Goal: Task Accomplishment & Management: Manage account settings

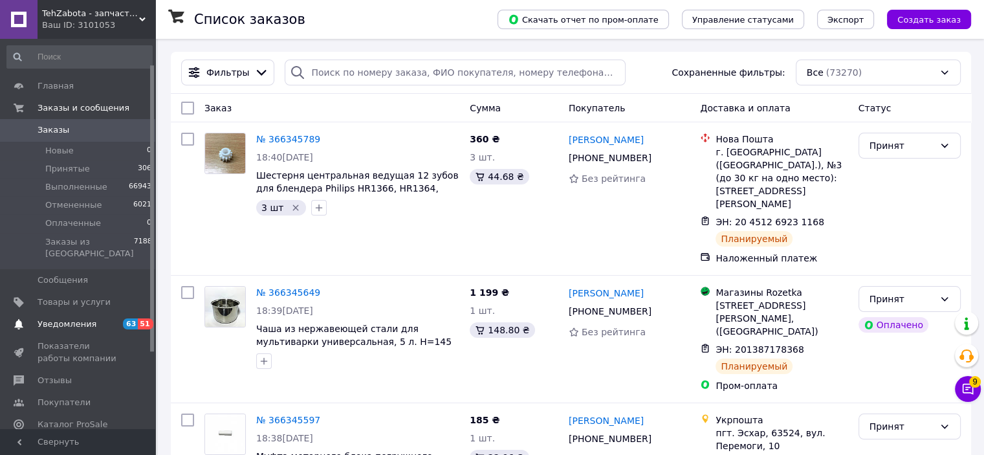
scroll to position [34, 0]
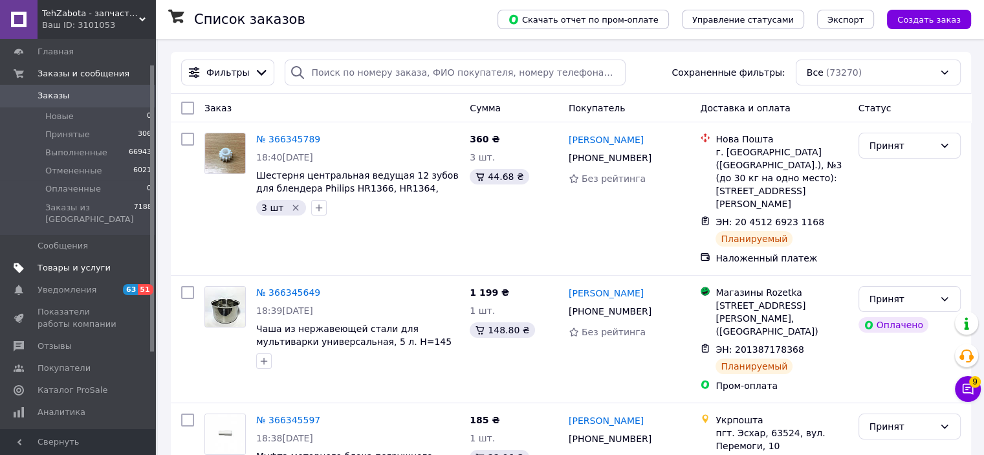
click at [88, 263] on link "Товары и услуги" at bounding box center [79, 268] width 159 height 22
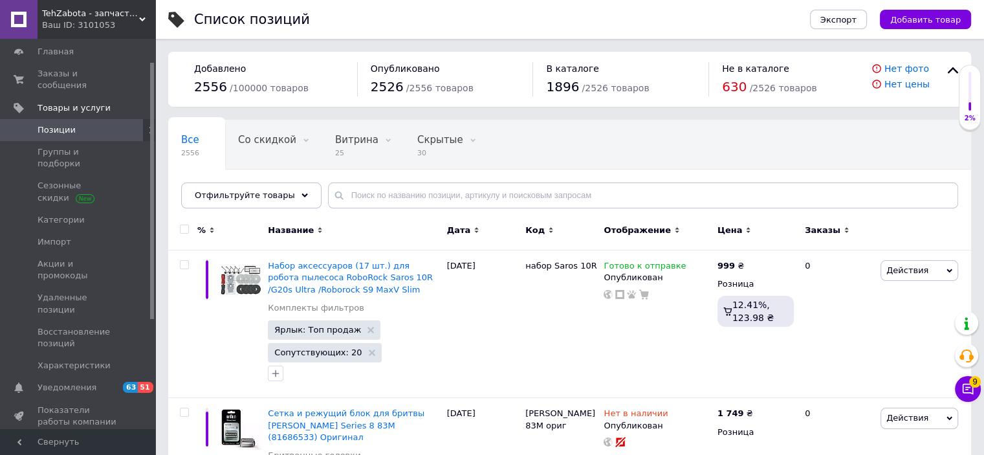
click at [365, 209] on div "Все 2556 Со скидкой 0 Удалить Редактировать Витрина 25 Удалить Редактировать Ск…" at bounding box center [569, 170] width 803 height 107
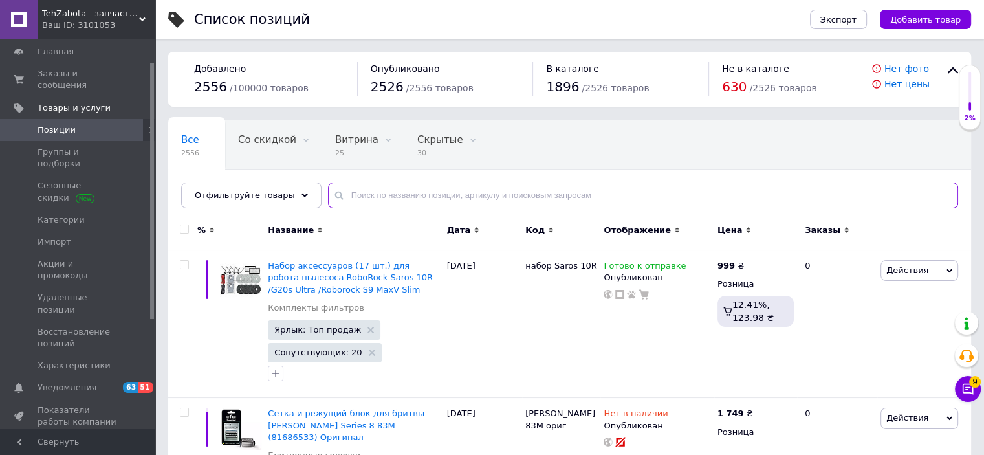
click at [367, 195] on input "text" at bounding box center [643, 196] width 630 height 26
paste input "00578863"
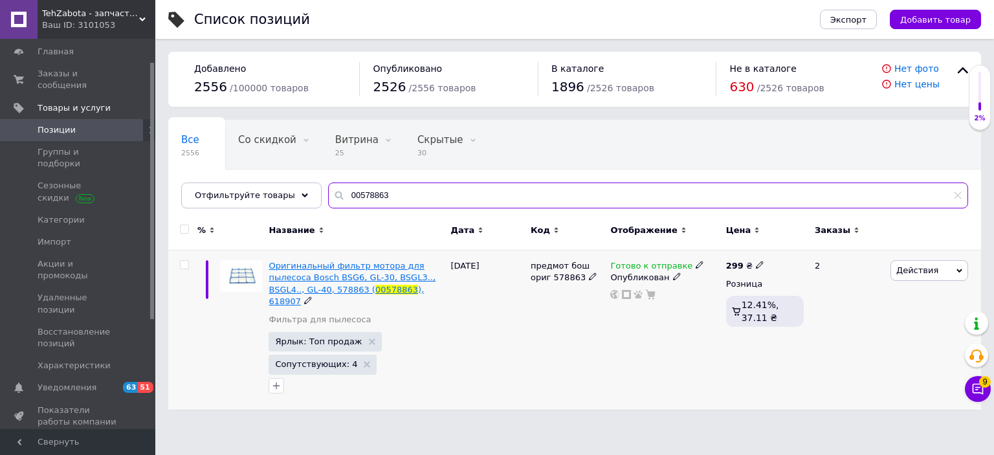
type input "00578863"
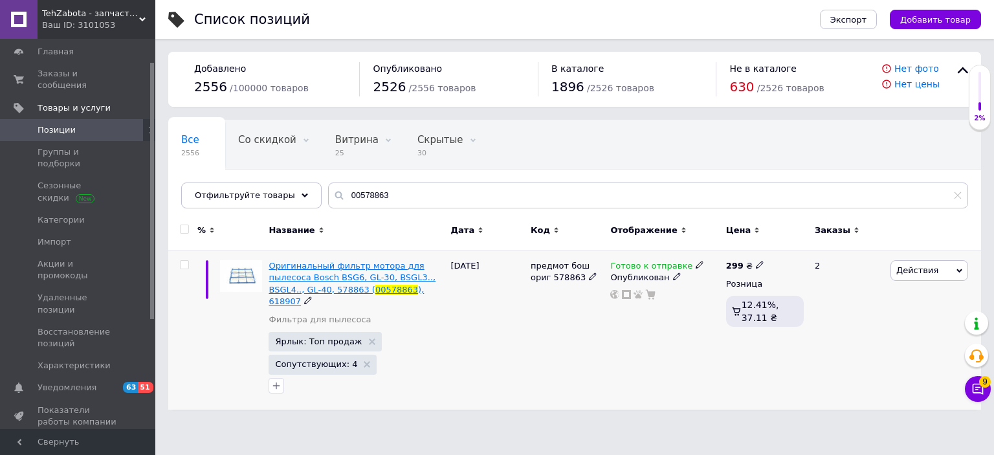
click at [376, 279] on span "Оригинальный фильтр мотора для пылесоса Bosch BSG6, GL-30, BSGL3.., BSGL4.., GL…" at bounding box center [352, 277] width 167 height 33
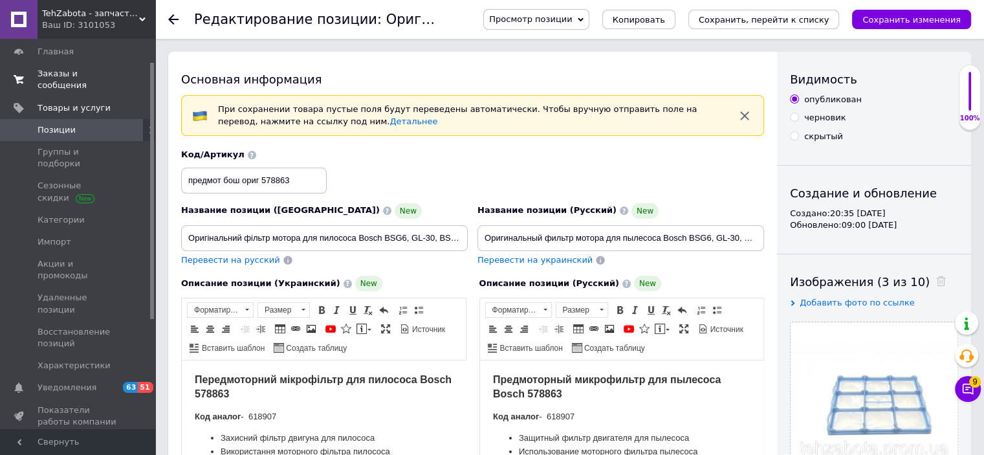
click at [62, 74] on span "Заказы и сообщения" at bounding box center [79, 79] width 82 height 23
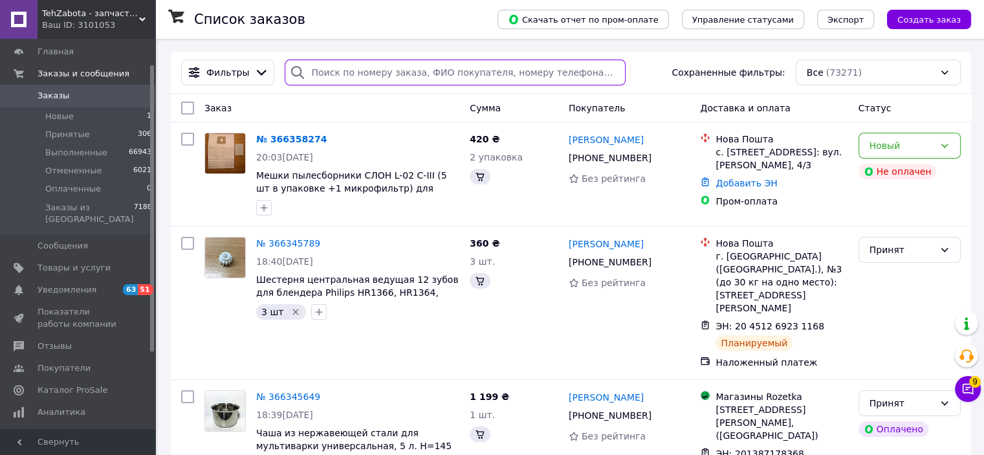
click at [350, 67] on input "search" at bounding box center [455, 73] width 341 height 26
paste input "Солонець"
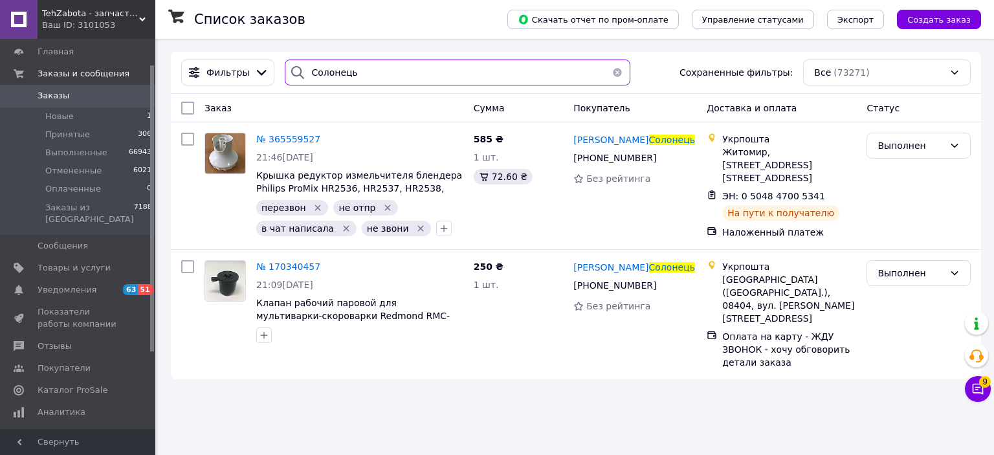
drag, startPoint x: 369, startPoint y: 63, endPoint x: 305, endPoint y: 66, distance: 64.2
click at [305, 66] on input "Солонець" at bounding box center [457, 73] width 345 height 26
paste input "обережний"
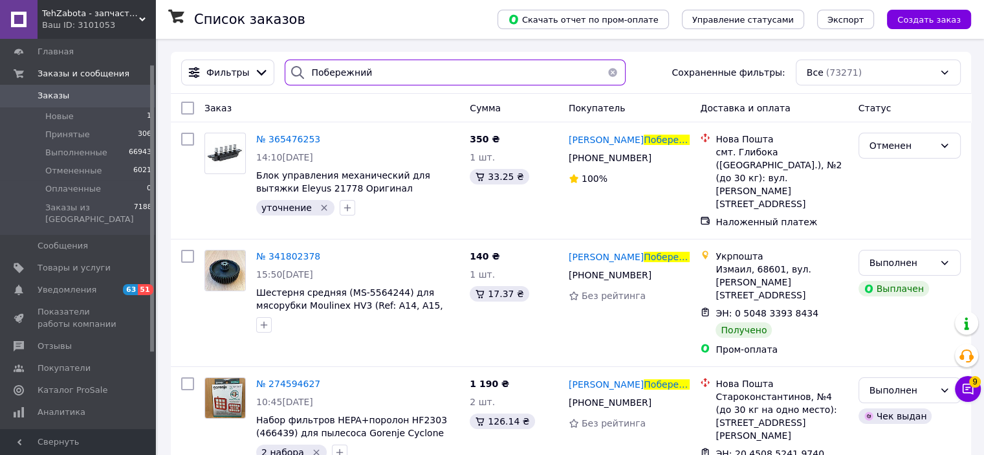
drag, startPoint x: 366, startPoint y: 77, endPoint x: 307, endPoint y: 64, distance: 59.7
click at [307, 64] on input "Побережний" at bounding box center [455, 73] width 341 height 26
paste input "омендяк"
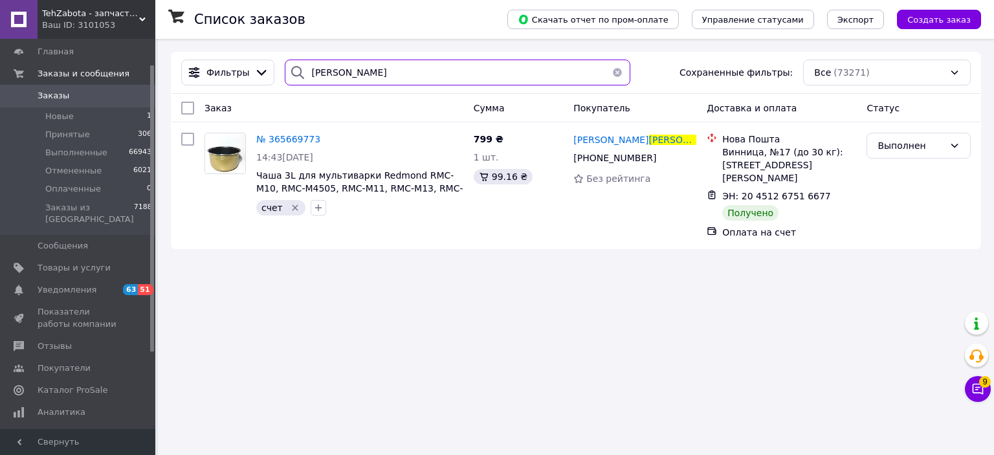
drag, startPoint x: 357, startPoint y: 74, endPoint x: 305, endPoint y: 72, distance: 51.8
click at [305, 72] on input "[PERSON_NAME]" at bounding box center [457, 73] width 345 height 26
paste input "утю"
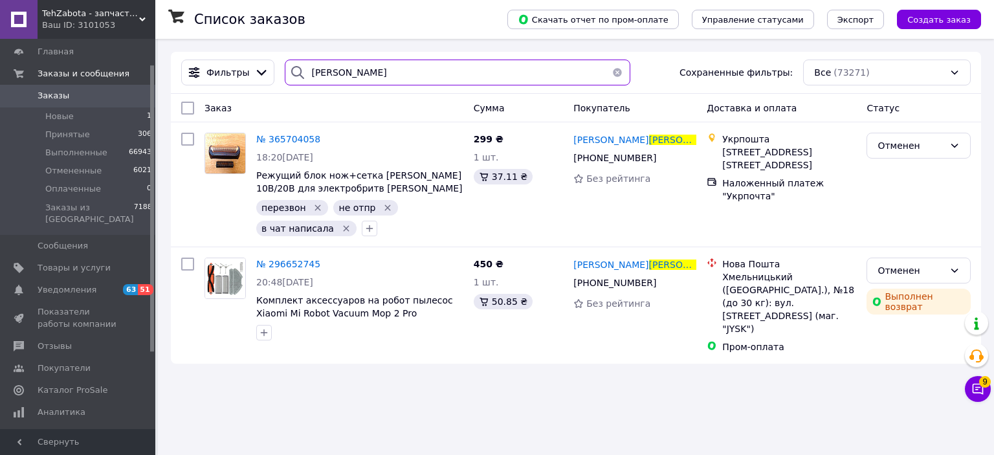
drag, startPoint x: 355, startPoint y: 76, endPoint x: 285, endPoint y: 83, distance: 69.5
click at [285, 83] on div "[PERSON_NAME]" at bounding box center [457, 73] width 345 height 26
paste input "абя"
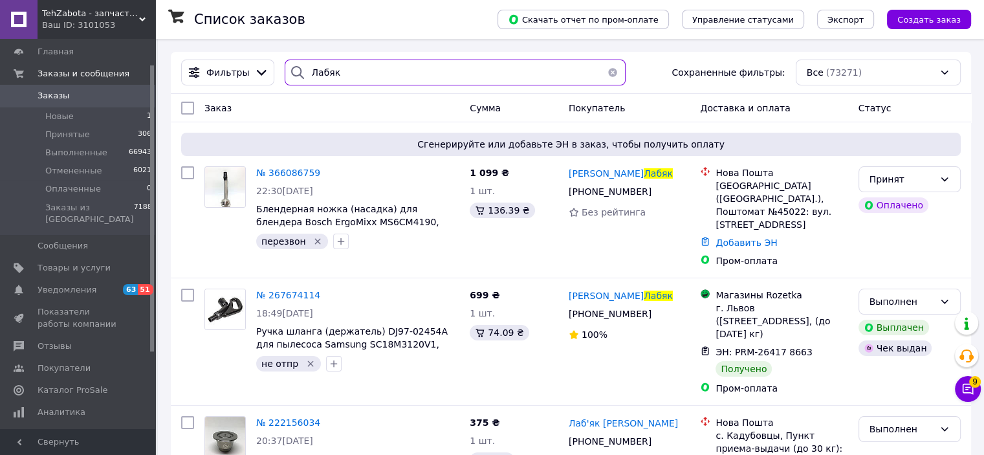
drag, startPoint x: 342, startPoint y: 73, endPoint x: 300, endPoint y: 75, distance: 42.1
click at [300, 75] on div "Лабяк" at bounding box center [455, 73] width 341 height 26
paste input "ироню"
type input "[PERSON_NAME]"
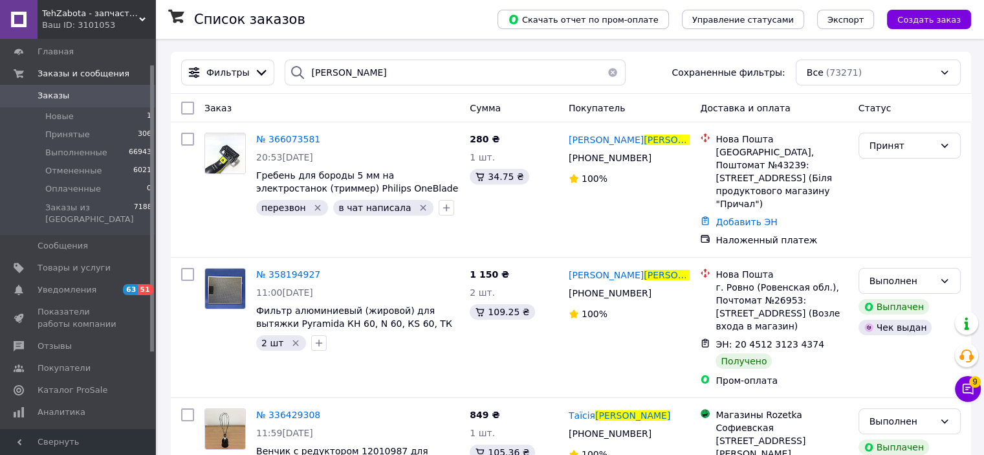
click at [608, 72] on button "button" at bounding box center [613, 73] width 26 height 26
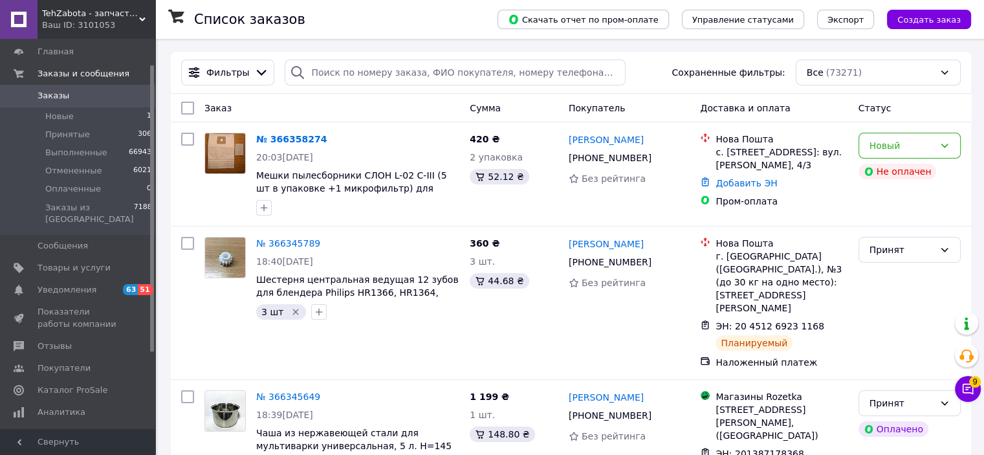
click at [256, 71] on icon at bounding box center [261, 72] width 14 height 14
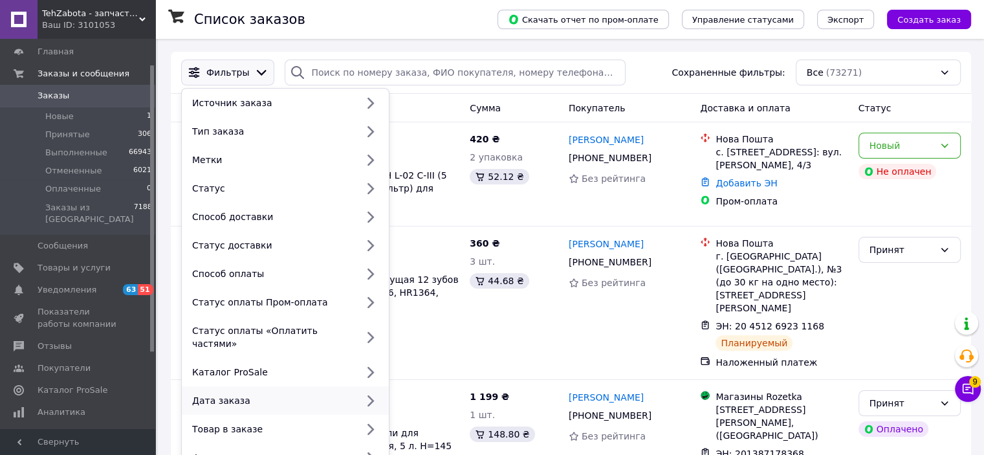
click at [235, 394] on div "Дата заказа" at bounding box center [272, 400] width 170 height 13
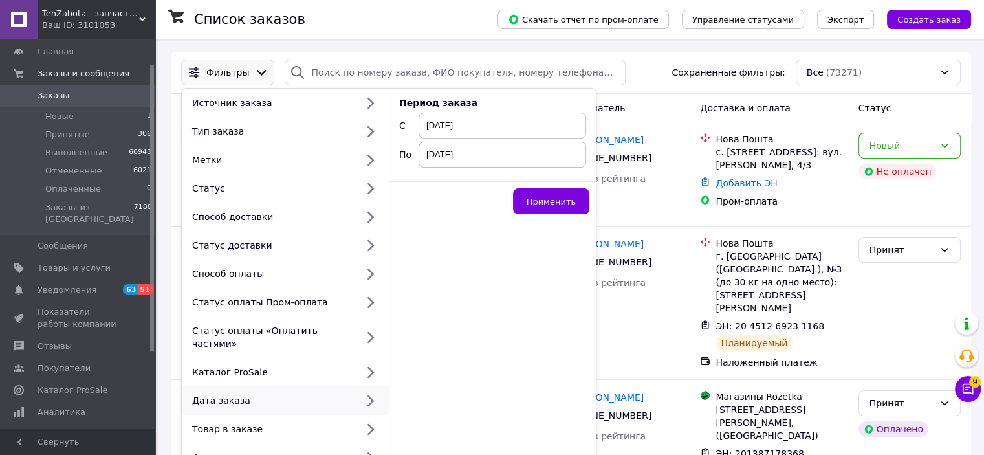
click at [452, 125] on span "[DATE]" at bounding box center [503, 126] width 168 height 26
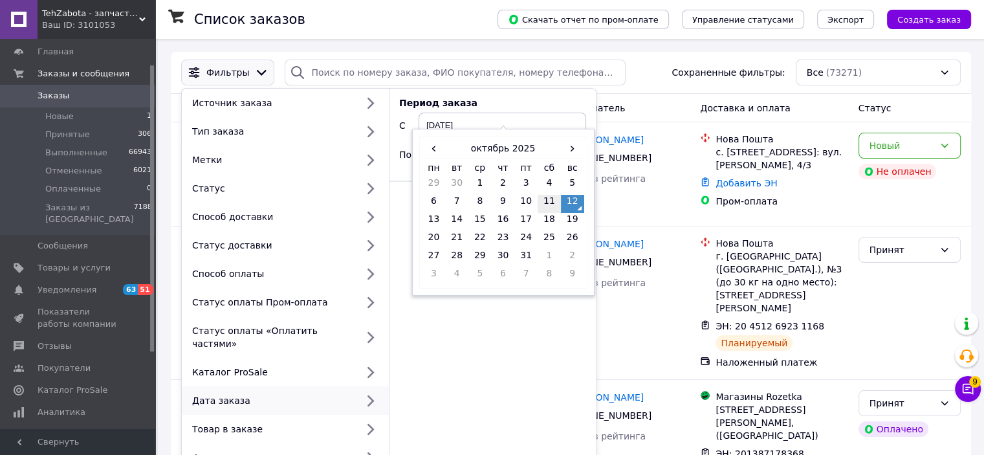
click at [546, 205] on td "11" at bounding box center [549, 204] width 23 height 18
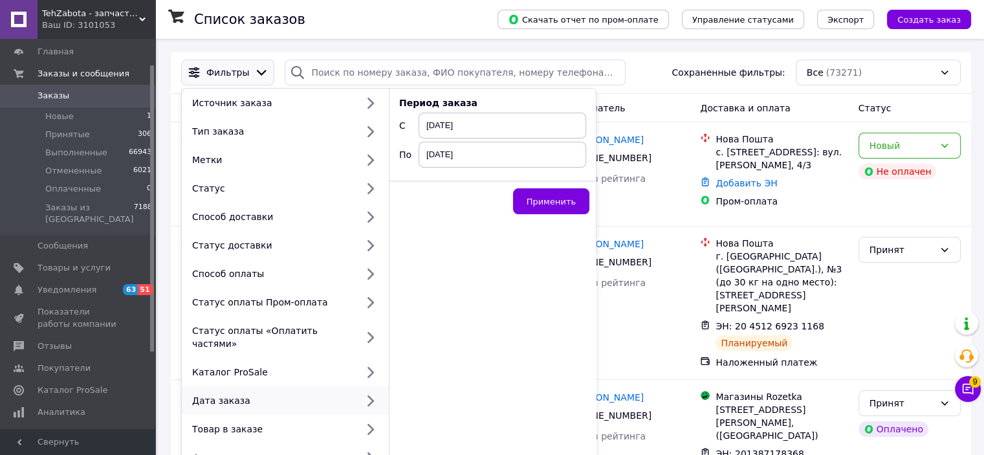
click at [461, 160] on span "[DATE]" at bounding box center [503, 155] width 168 height 26
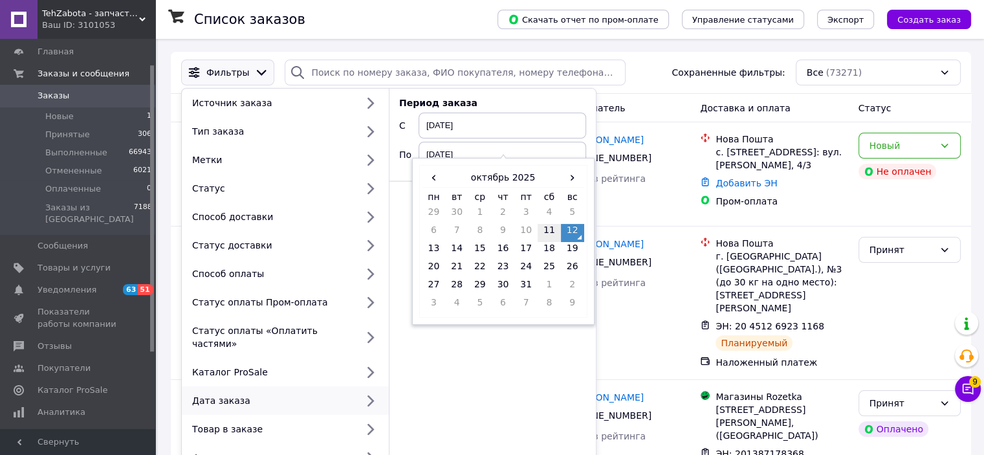
click at [544, 233] on td "11" at bounding box center [549, 233] width 23 height 18
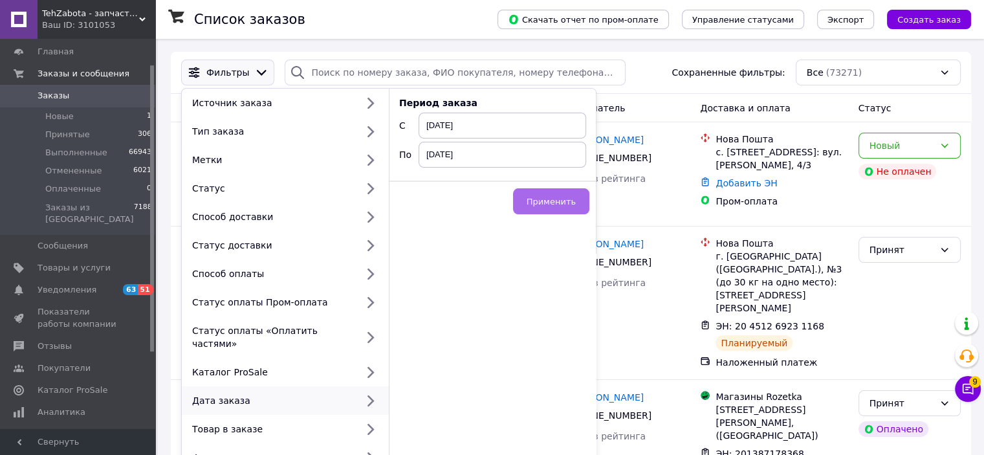
click at [550, 197] on span "Применить" at bounding box center [551, 202] width 49 height 10
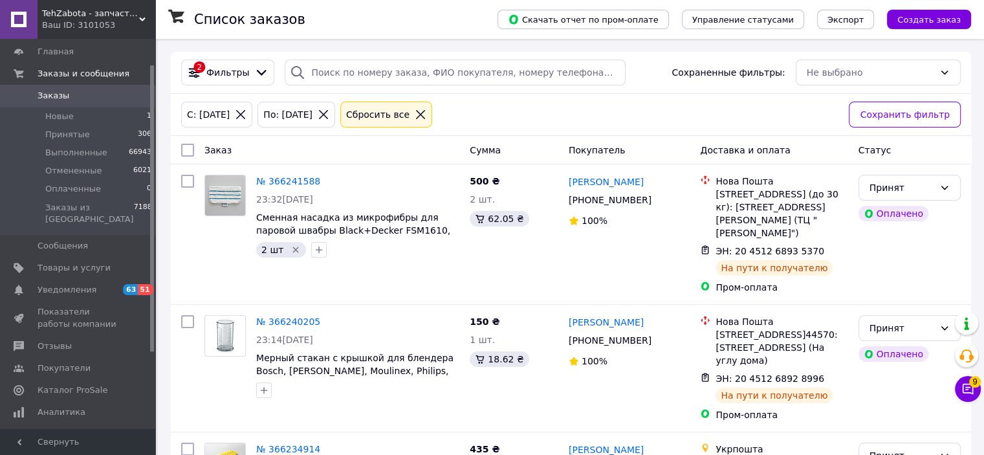
click at [426, 113] on icon at bounding box center [421, 115] width 12 height 12
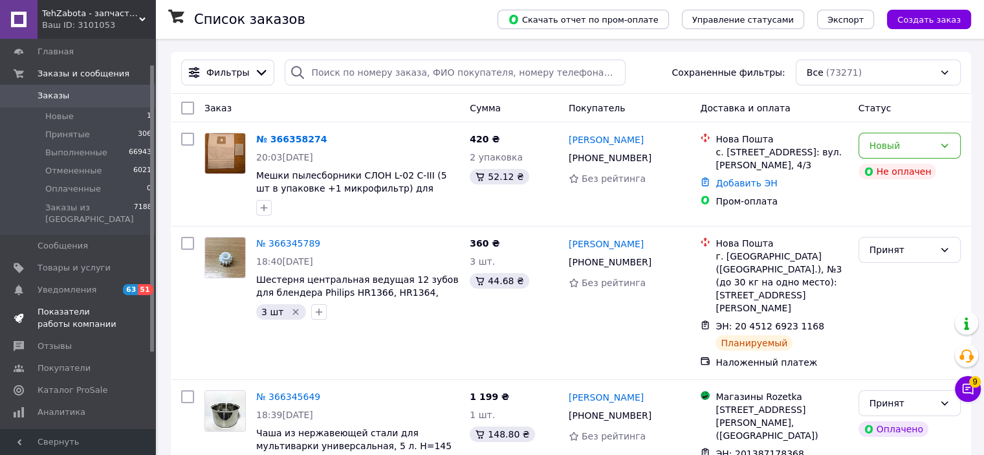
click at [79, 312] on span "Показатели работы компании" at bounding box center [79, 317] width 82 height 23
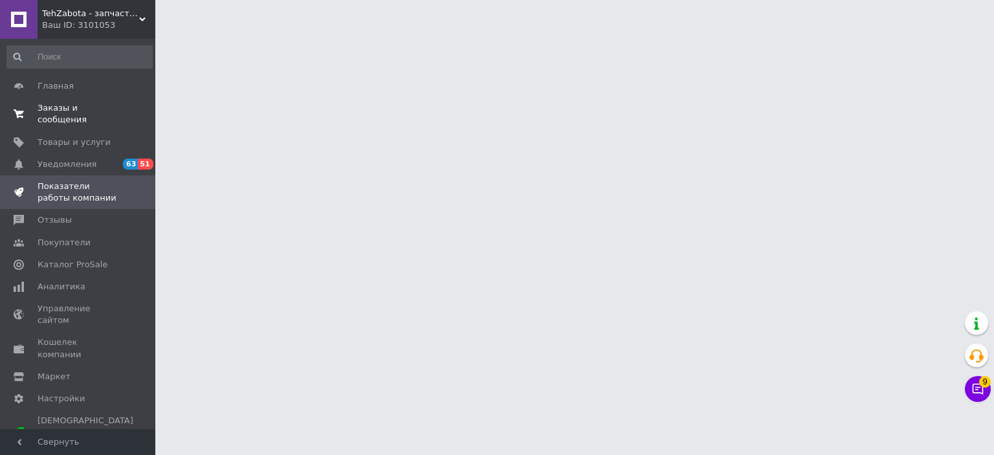
click at [80, 113] on span "Заказы и сообщения" at bounding box center [79, 113] width 82 height 23
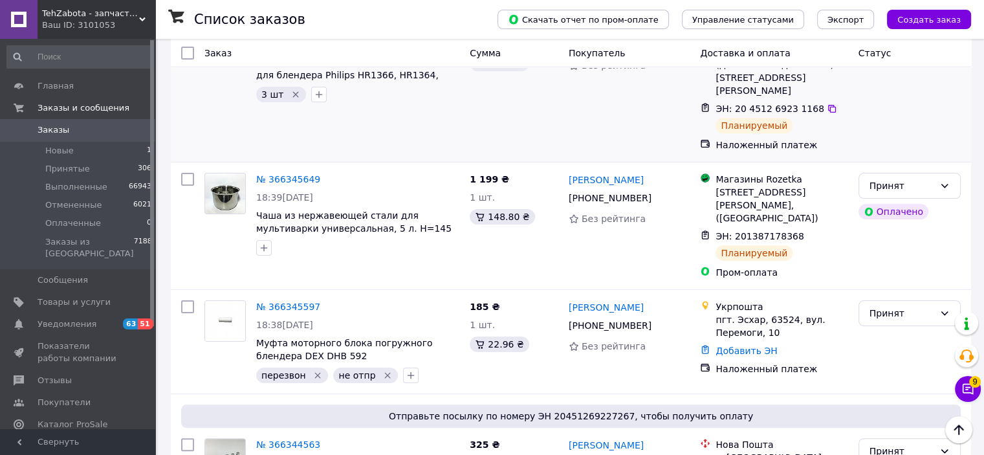
scroll to position [324, 0]
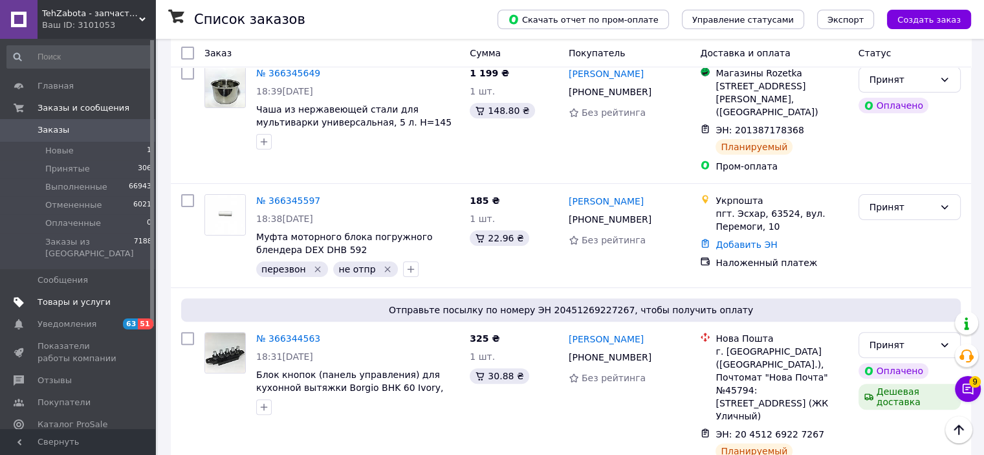
click at [83, 291] on link "Товары и услуги" at bounding box center [79, 302] width 159 height 22
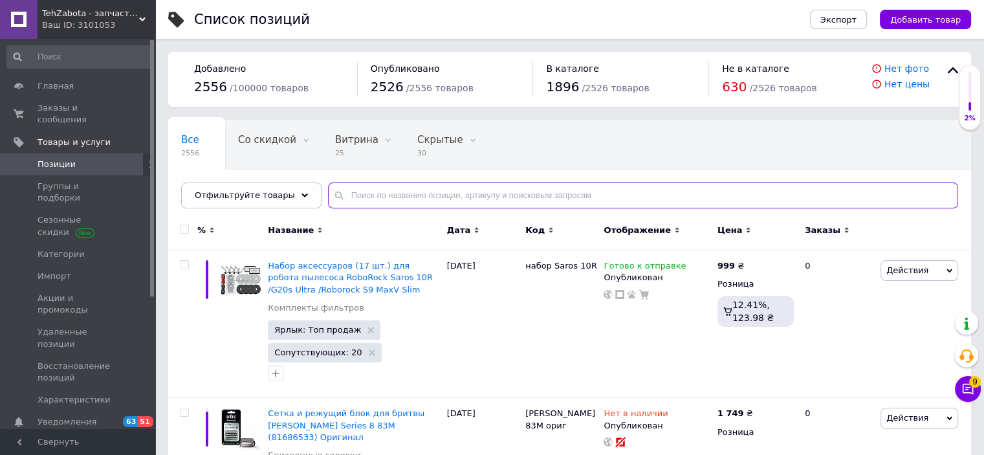
click at [377, 188] on input "text" at bounding box center [643, 196] width 630 height 26
paste input "12041978"
type input "12041978"
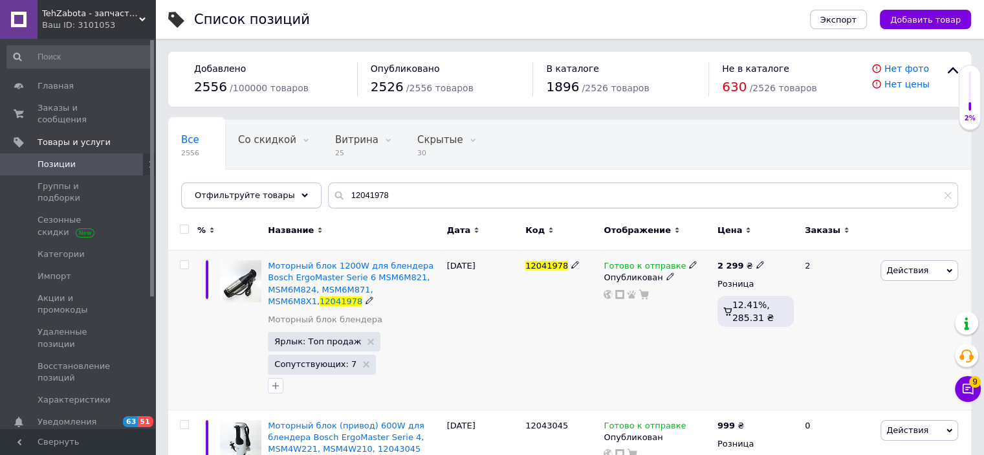
click at [677, 263] on div "Готово к отправке" at bounding box center [651, 266] width 94 height 12
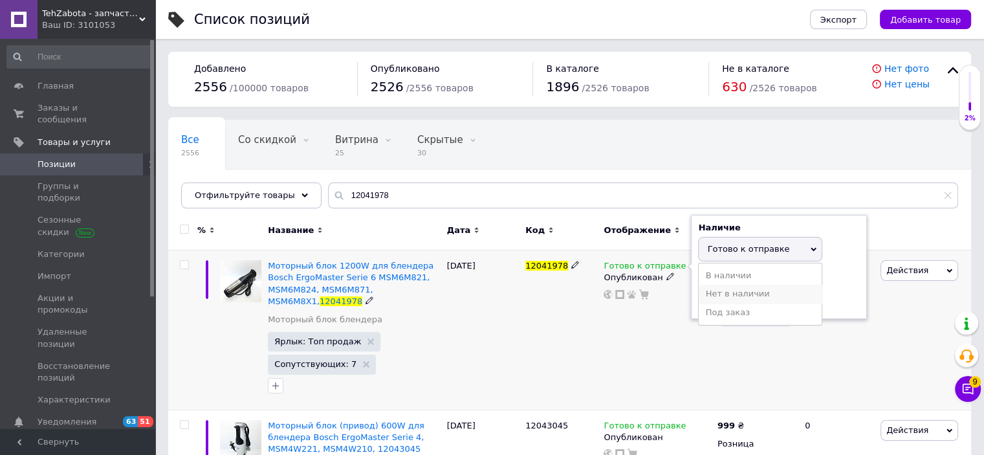
click at [730, 292] on li "Нет в наличии" at bounding box center [760, 294] width 123 height 18
click at [730, 292] on input at bounding box center [747, 299] width 98 height 26
type input "0"
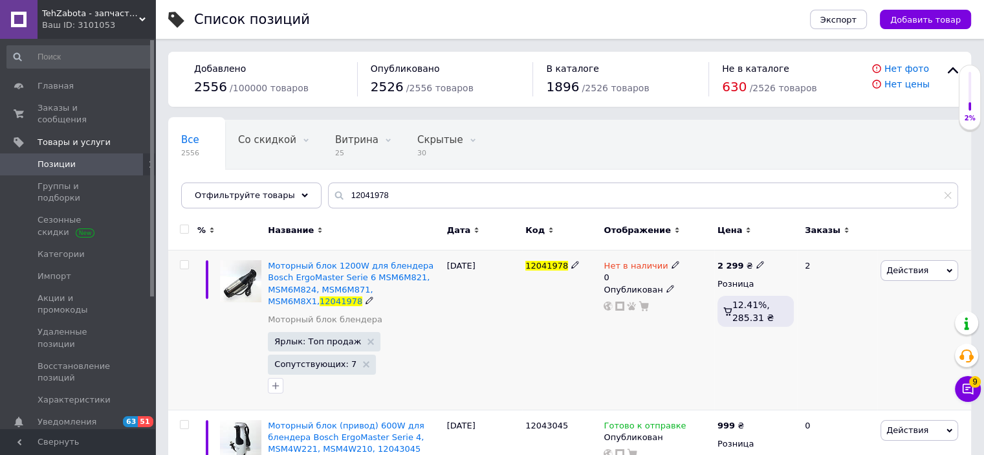
scroll to position [102, 0]
